Goal: Task Accomplishment & Management: Complete application form

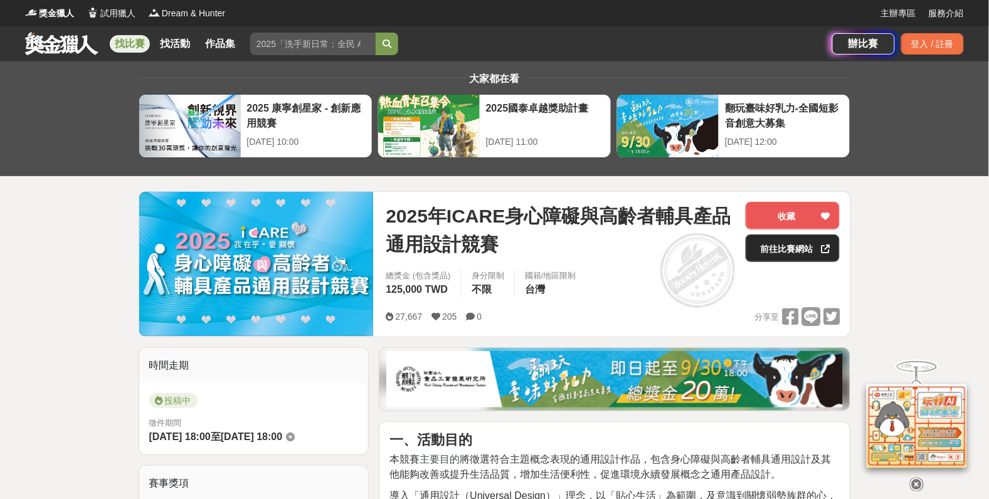
click at [773, 255] on link "前往比賽網站" at bounding box center [793, 249] width 94 height 28
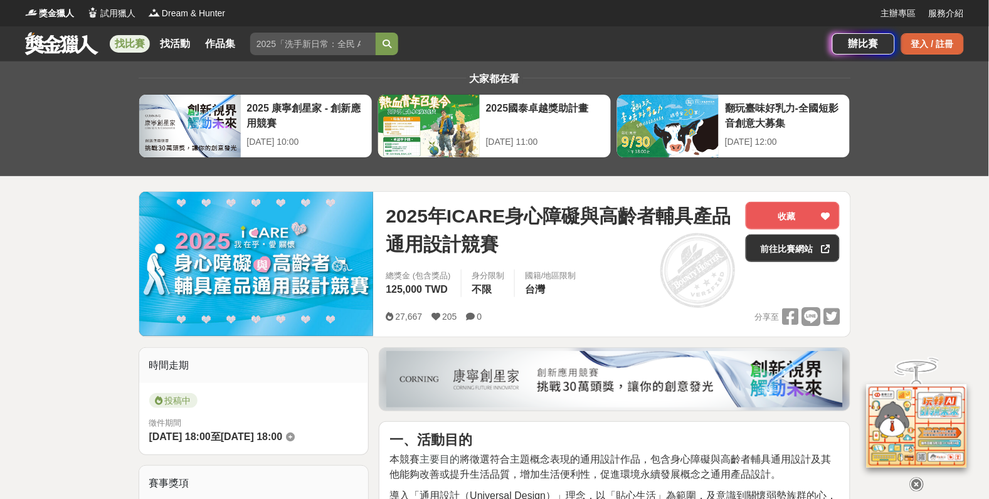
click at [954, 36] on div "登入 / 註冊" at bounding box center [932, 43] width 63 height 21
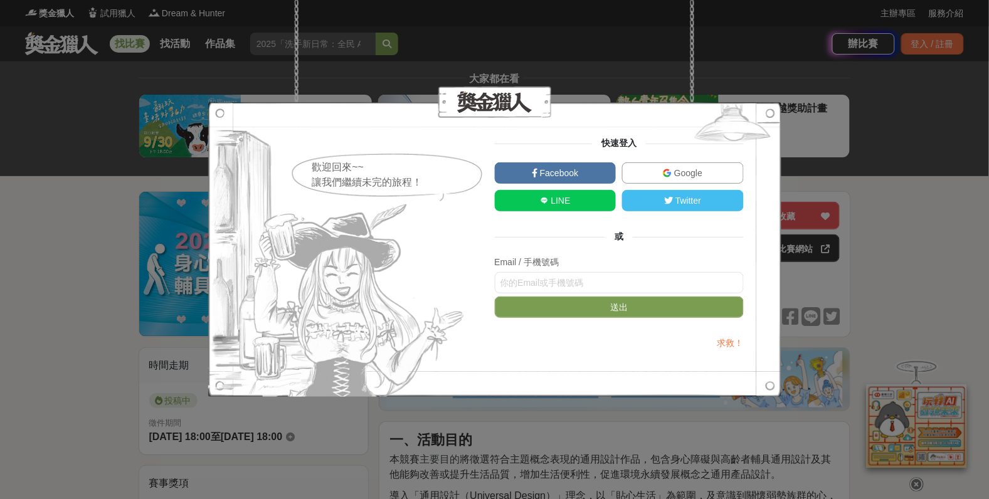
click at [716, 181] on link "Google" at bounding box center [683, 172] width 122 height 21
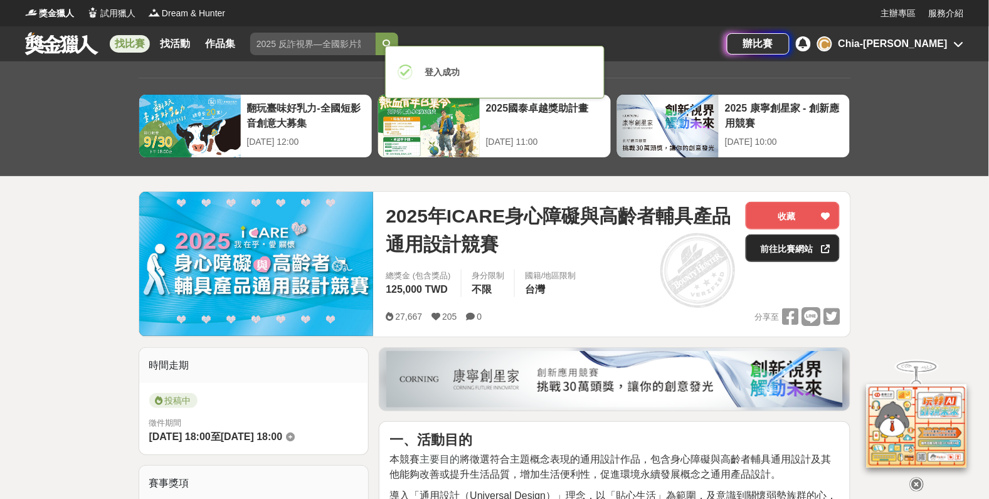
click at [788, 246] on link "前往比賽網站" at bounding box center [793, 249] width 94 height 28
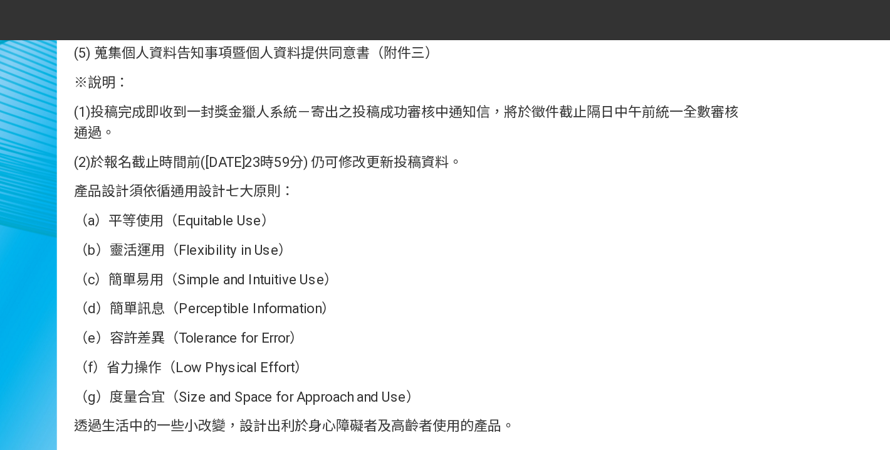
scroll to position [1452, 0]
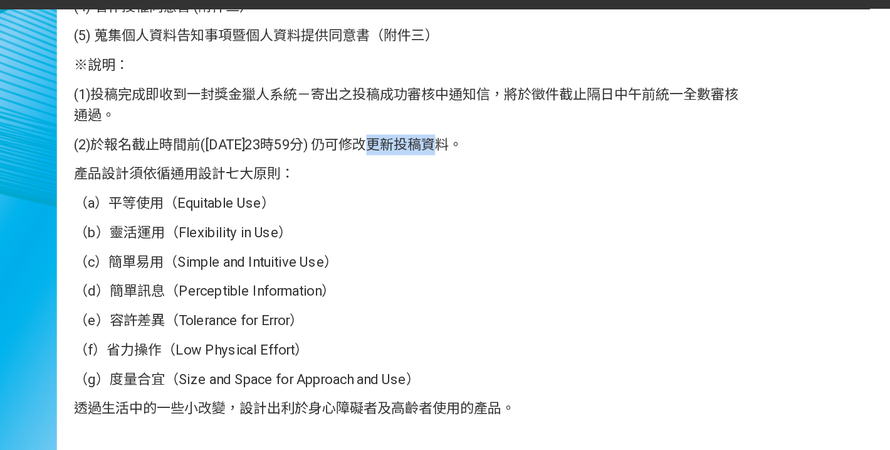
drag, startPoint x: 371, startPoint y: 128, endPoint x: 330, endPoint y: 127, distance: 40.8
click at [330, 127] on span "(2)於報名截止時間前([DATE]23時59分) 仍可修改更新投稿資料。" at bounding box center [260, 128] width 283 height 12
click at [308, 236] on span "（d）簡單訊息（Perceptible Information）" at bounding box center [214, 234] width 190 height 12
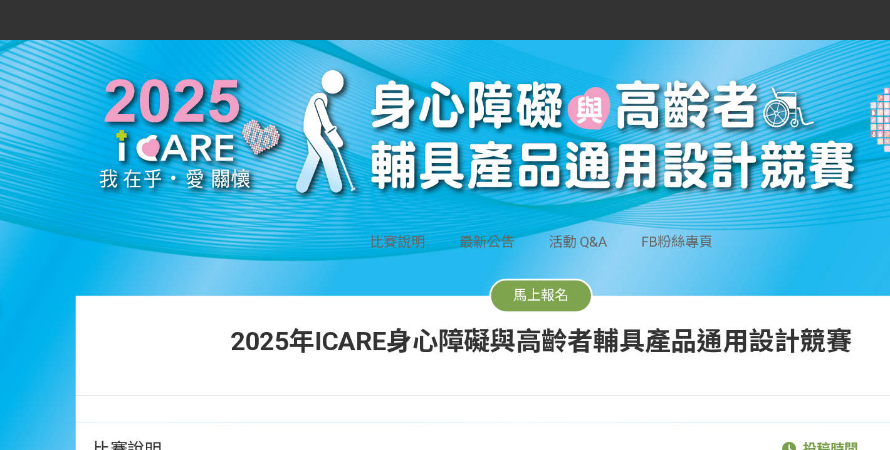
scroll to position [12, 0]
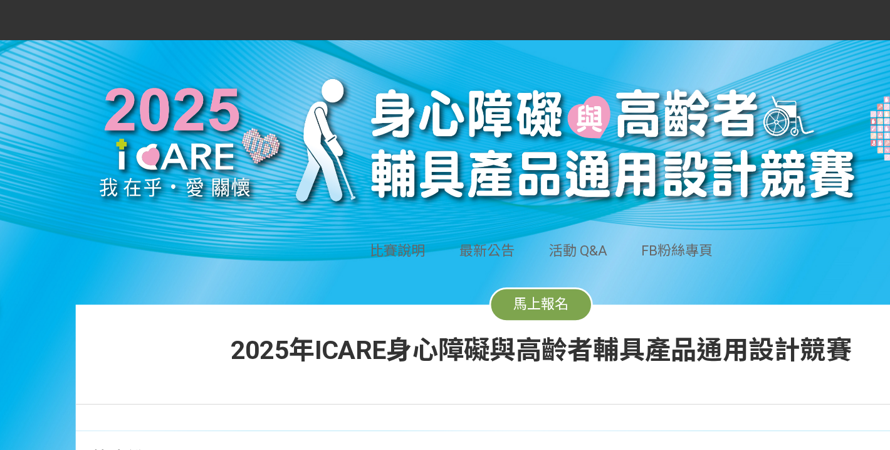
click at [443, 218] on span "馬上報名" at bounding box center [445, 221] width 40 height 12
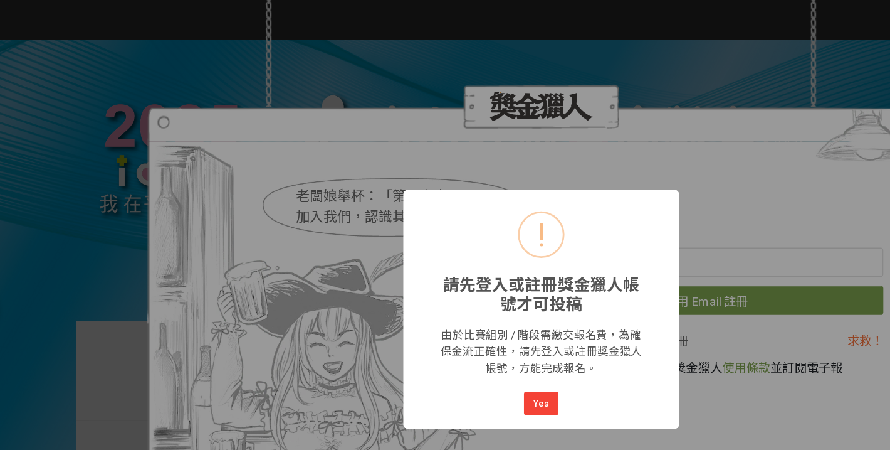
scroll to position [0, 0]
click at [446, 296] on button "Yes" at bounding box center [445, 294] width 25 height 18
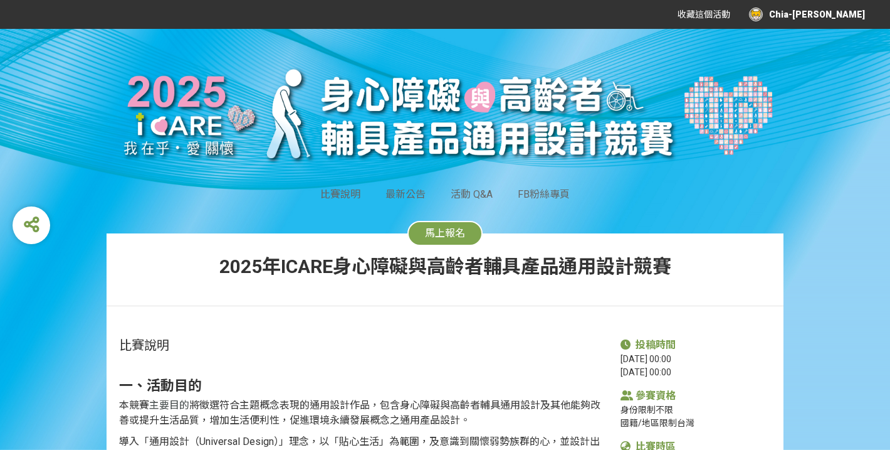
click at [426, 231] on span "馬上報名" at bounding box center [445, 233] width 40 height 12
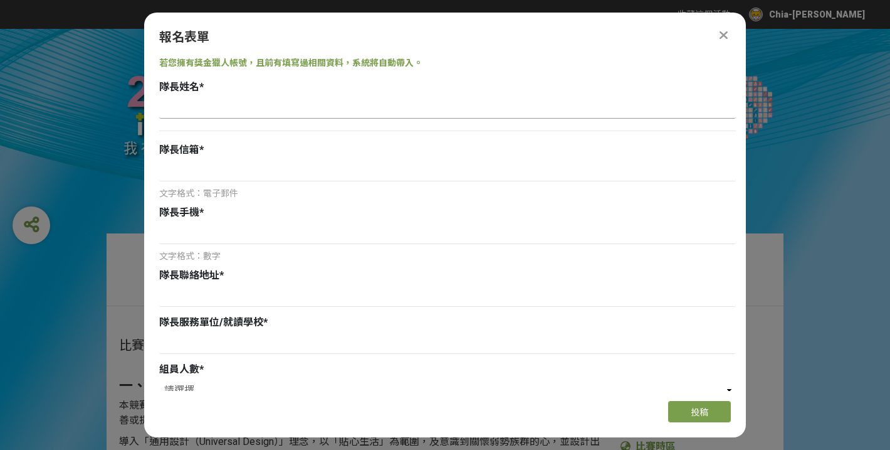
click at [313, 107] on input at bounding box center [447, 107] width 577 height 21
type input "[PERSON_NAME]"
click at [192, 181] on input at bounding box center [447, 170] width 577 height 21
type input "ㄏ"
type input "[EMAIL_ADDRESS][DOMAIN_NAME]"
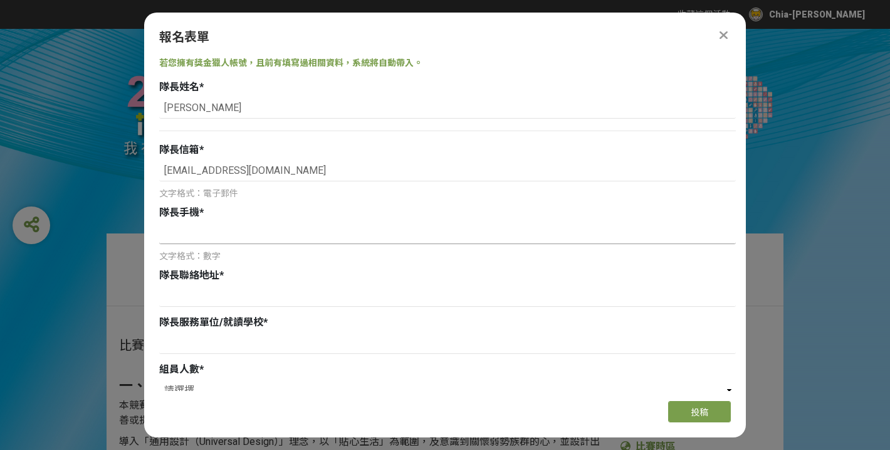
click at [174, 240] on input at bounding box center [447, 233] width 577 height 21
type input "0917832575"
click at [187, 303] on input at bounding box center [447, 295] width 577 height 21
type input "w"
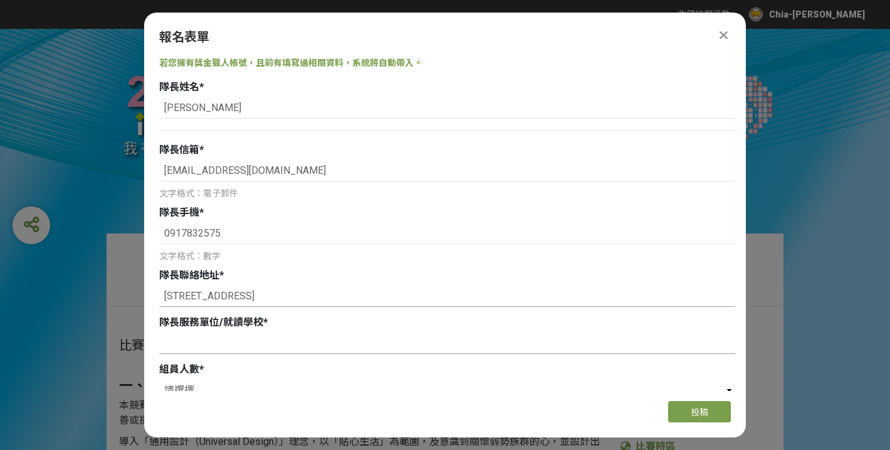
type input "[STREET_ADDRESS]"
click at [193, 342] on input at bounding box center [447, 342] width 577 height 21
type input "ㄅ"
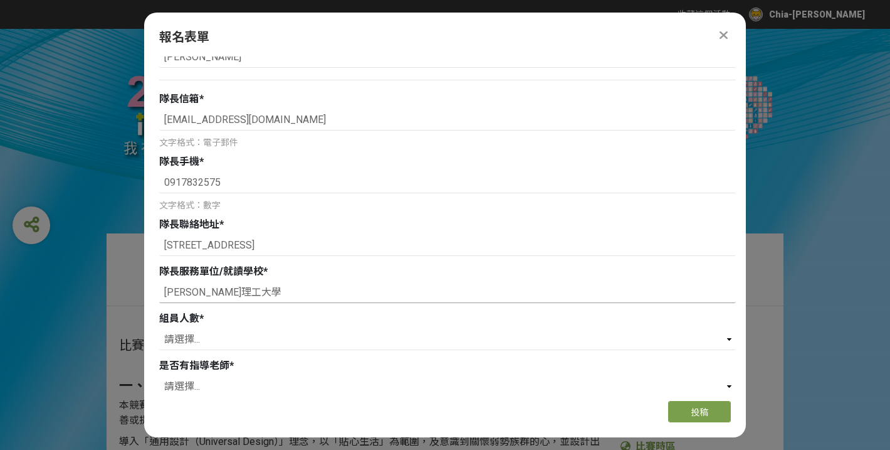
scroll to position [162, 0]
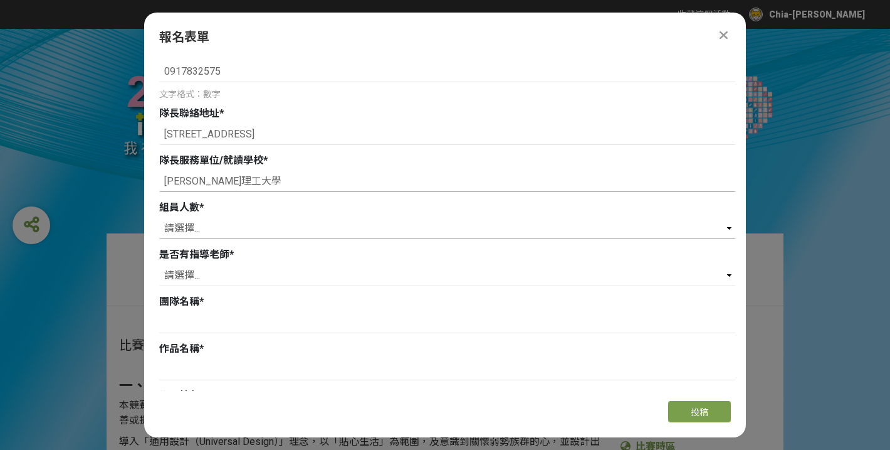
type input "[PERSON_NAME]理工大學"
click at [309, 228] on select "請選擇... 0 1 2 3" at bounding box center [447, 228] width 577 height 21
select select "1"
click at [159, 218] on select "請選擇... 0 1 2 3" at bounding box center [447, 228] width 577 height 21
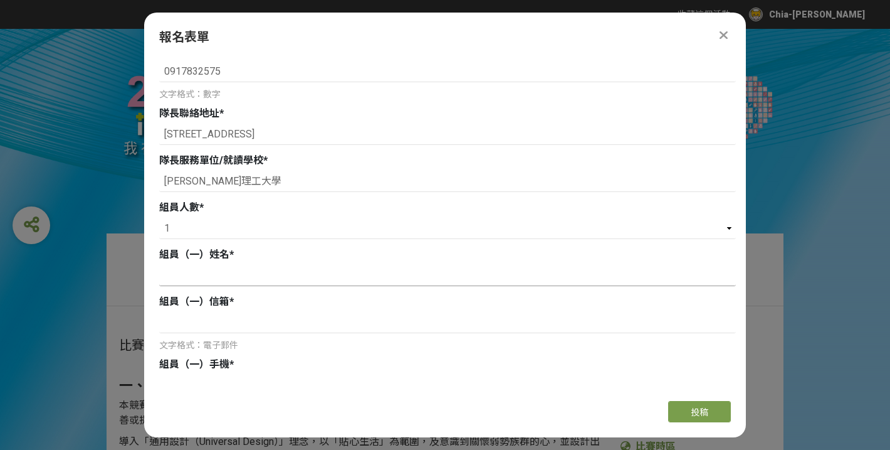
click at [256, 272] on input at bounding box center [447, 275] width 577 height 21
type input "陳"
click at [267, 224] on select "請選擇... 0 1 2 3" at bounding box center [447, 228] width 577 height 21
select select "0"
click at [159, 218] on select "請選擇... 0 1 2 3" at bounding box center [447, 228] width 577 height 21
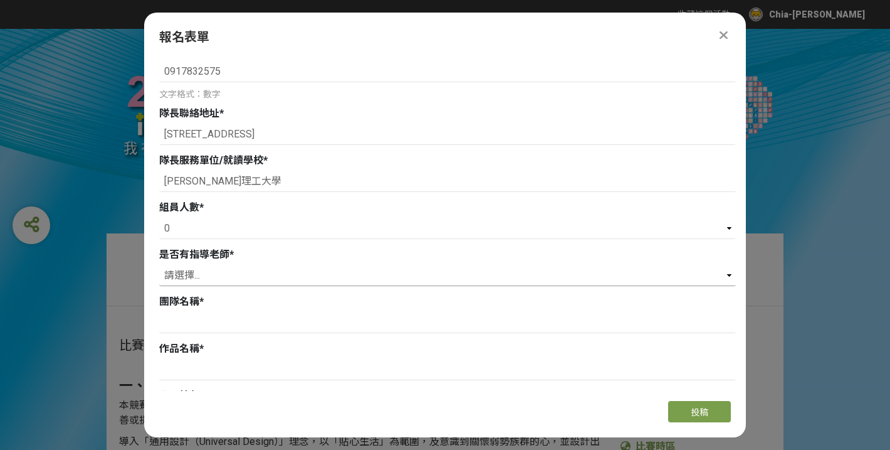
click at [264, 280] on select "請選擇... 是 否" at bounding box center [447, 275] width 577 height 21
select select "否"
click at [159, 265] on select "請選擇... 是 否" at bounding box center [447, 275] width 577 height 21
click at [254, 324] on input at bounding box center [447, 322] width 577 height 21
type input "芯"
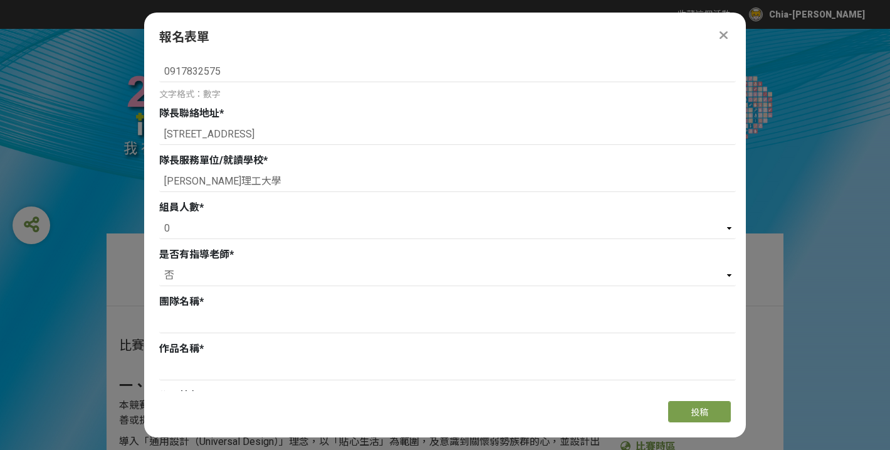
click at [282, 380] on div at bounding box center [447, 371] width 577 height 24
click at [273, 371] on input at bounding box center [447, 369] width 577 height 21
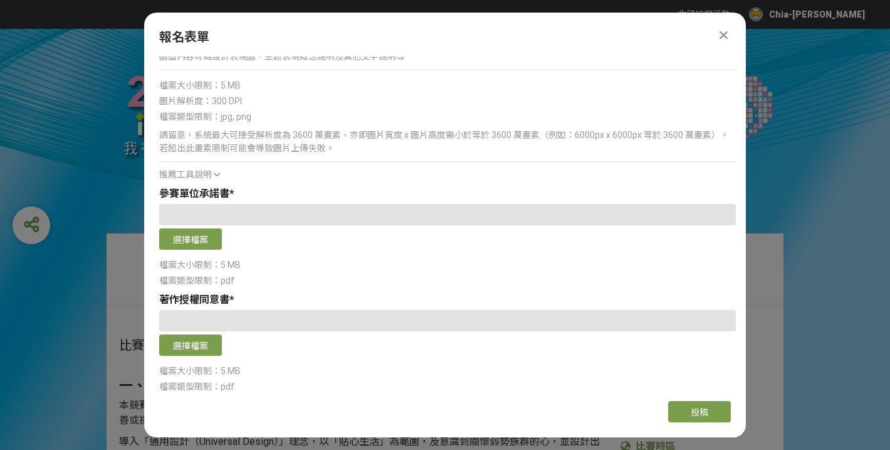
scroll to position [1555, 0]
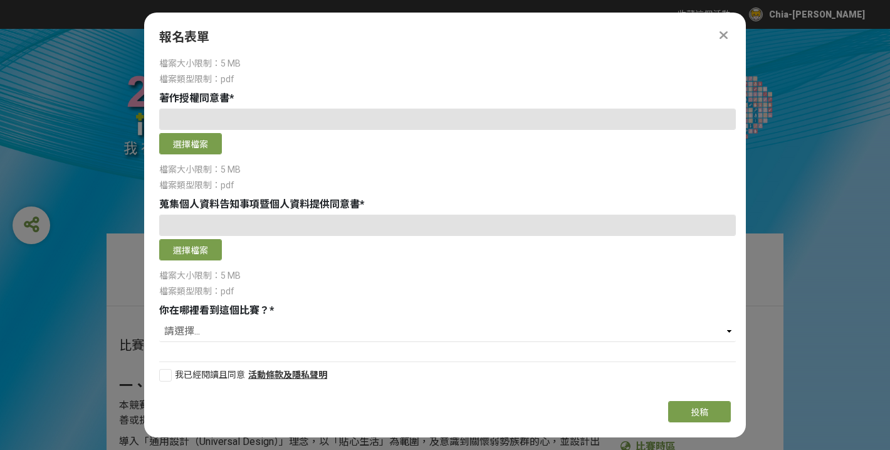
click at [223, 351] on div "若您擁有獎金獵人帳號，且前有填寫過相關資料，系統將自動帶入。 隊長姓名 * [PERSON_NAME] 隊長信箱 * [EMAIL_ADDRESS][DOMA…" at bounding box center [445, 223] width 602 height 334
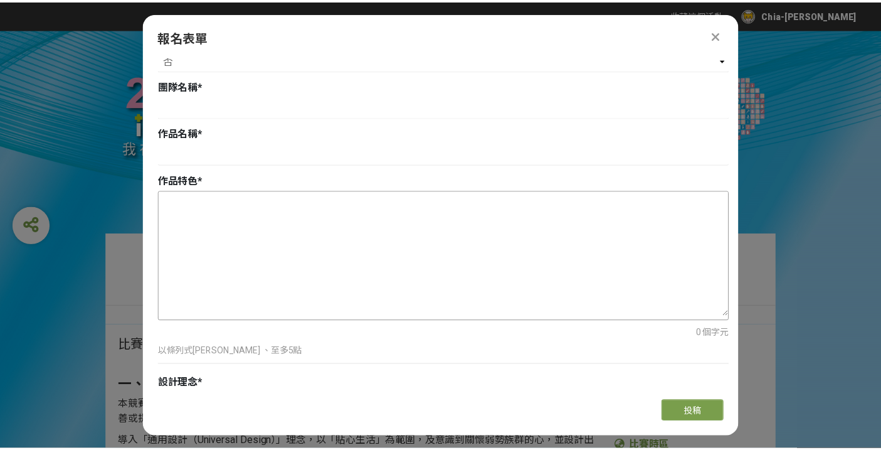
scroll to position [374, 0]
